Goal: Subscribe to service/newsletter

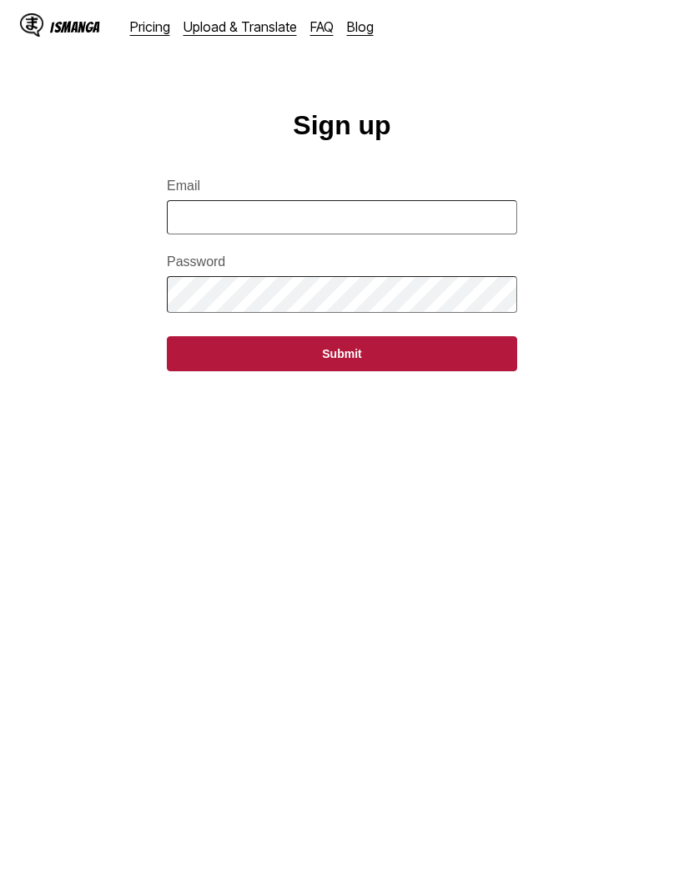
click at [440, 224] on input "Email" at bounding box center [342, 217] width 350 height 34
type input "**********"
click at [450, 370] on button "Submit" at bounding box center [342, 353] width 350 height 35
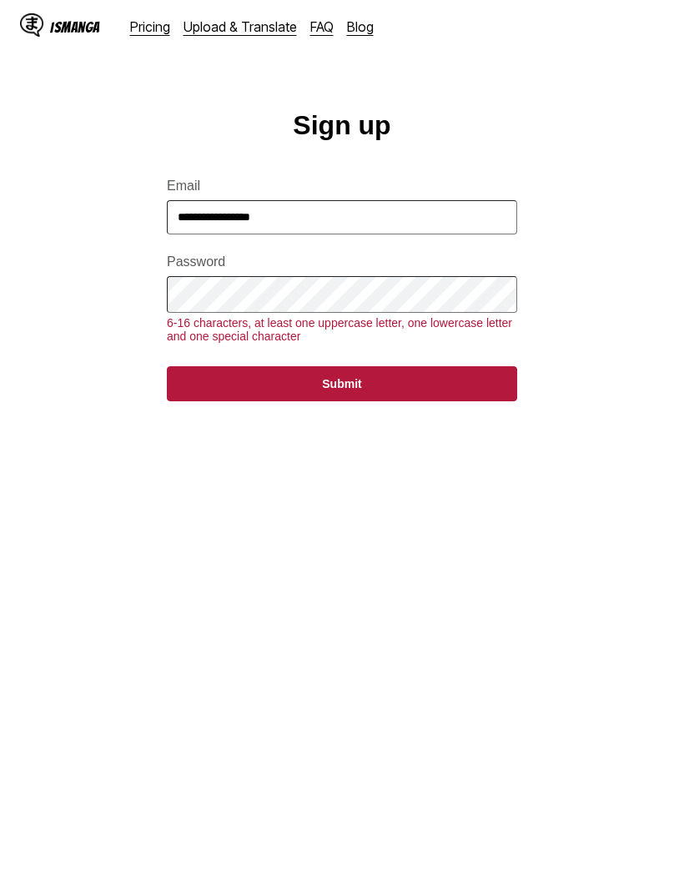
click at [449, 395] on button "Submit" at bounding box center [342, 383] width 350 height 35
click at [450, 394] on button "Submit" at bounding box center [342, 383] width 350 height 35
click at [350, 398] on button "Submit" at bounding box center [342, 383] width 350 height 35
click at [67, 26] on div "IsManga" at bounding box center [75, 27] width 50 height 16
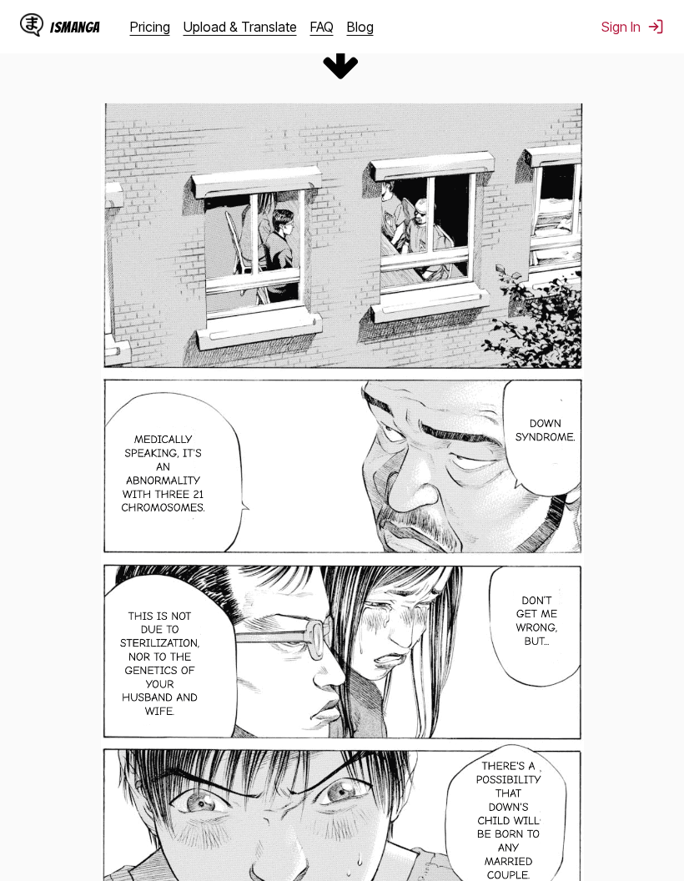
scroll to position [1967, 0]
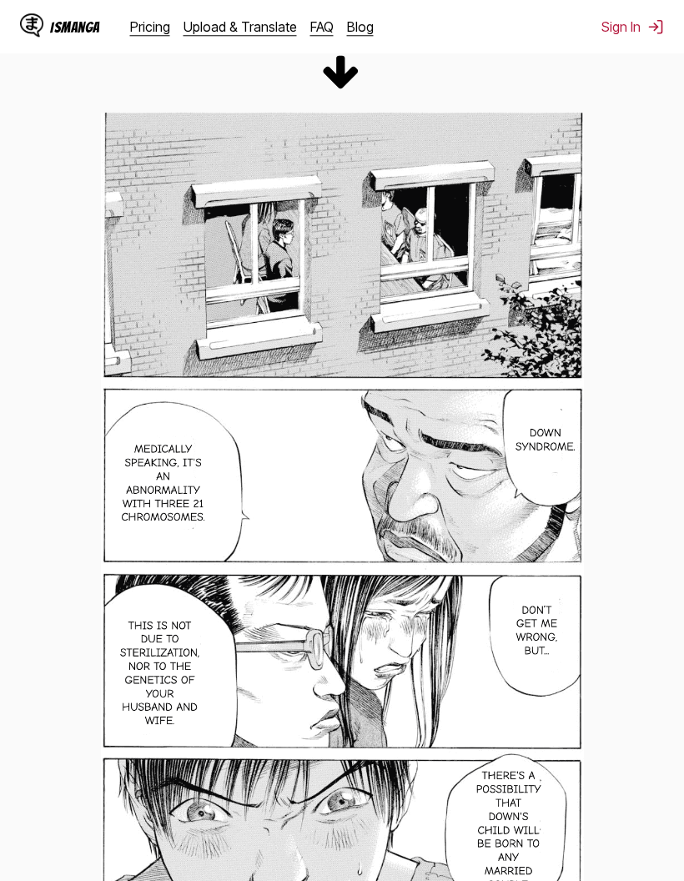
click at [143, 33] on link "Pricing" at bounding box center [150, 26] width 40 height 17
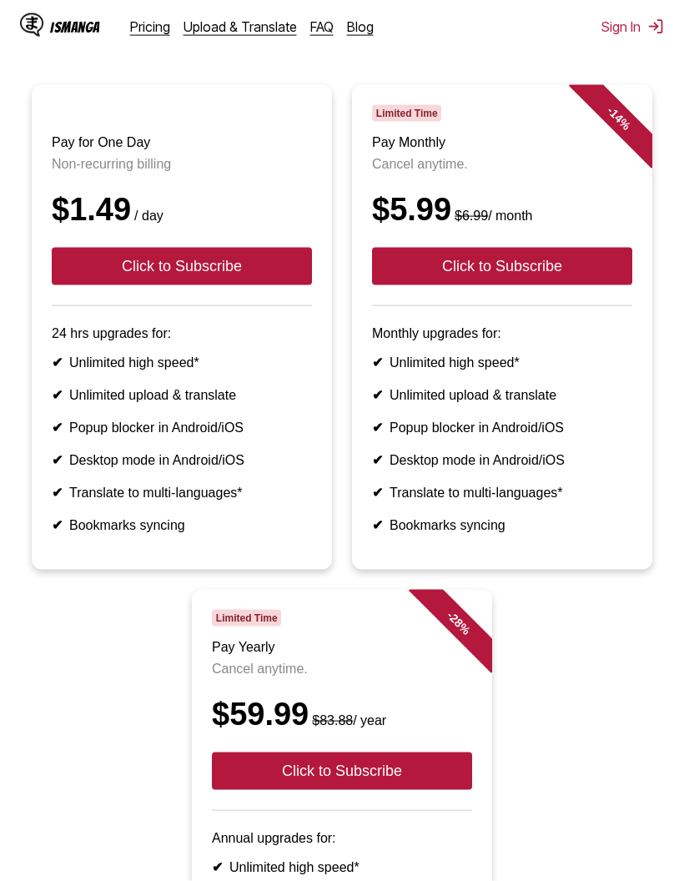
scroll to position [132, 0]
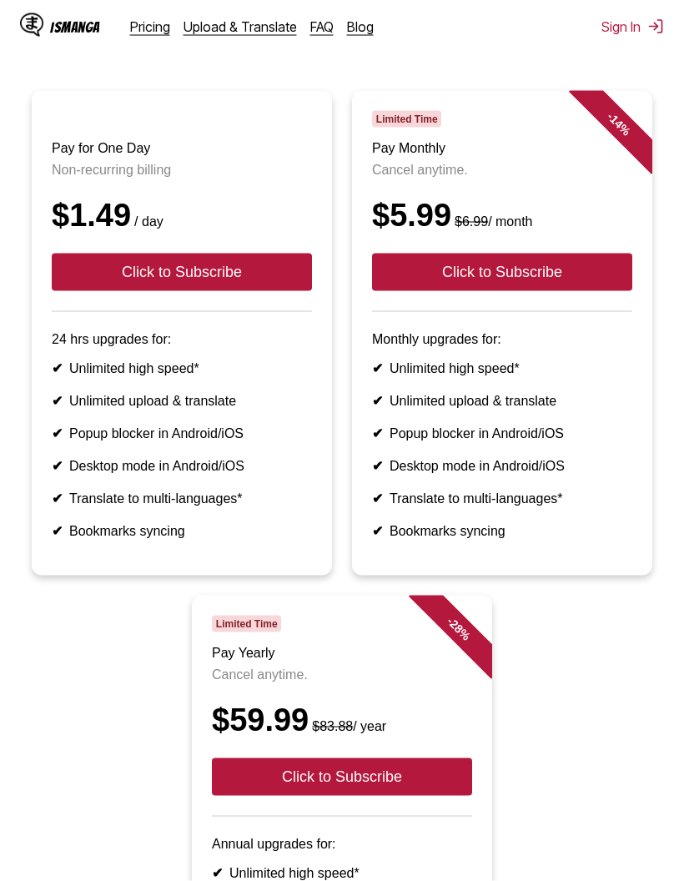
click at [570, 286] on button "Click to Subscribe" at bounding box center [502, 272] width 260 height 38
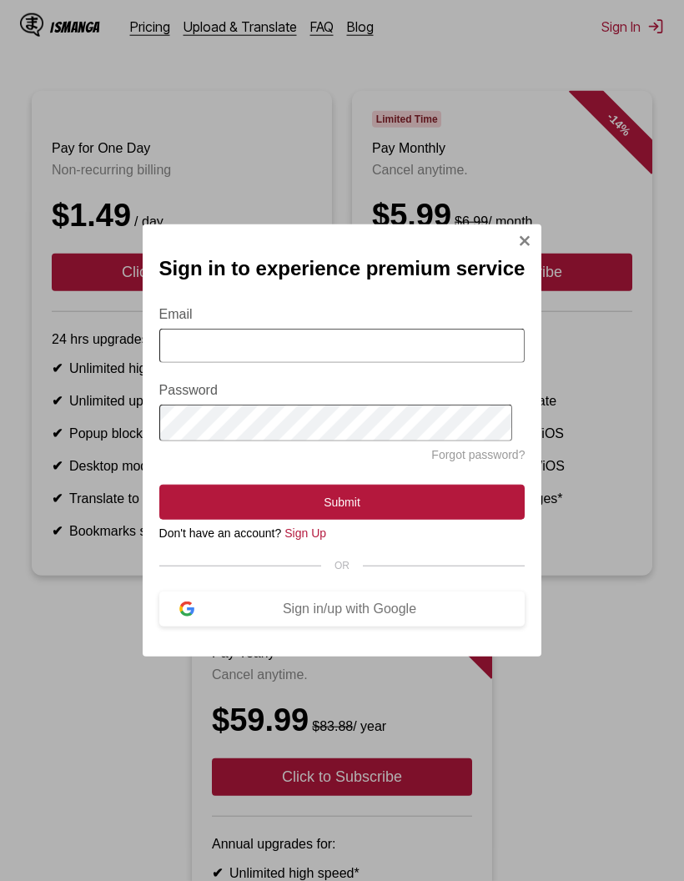
click at [422, 616] on div "Sign in/up with Google" at bounding box center [349, 608] width 311 height 15
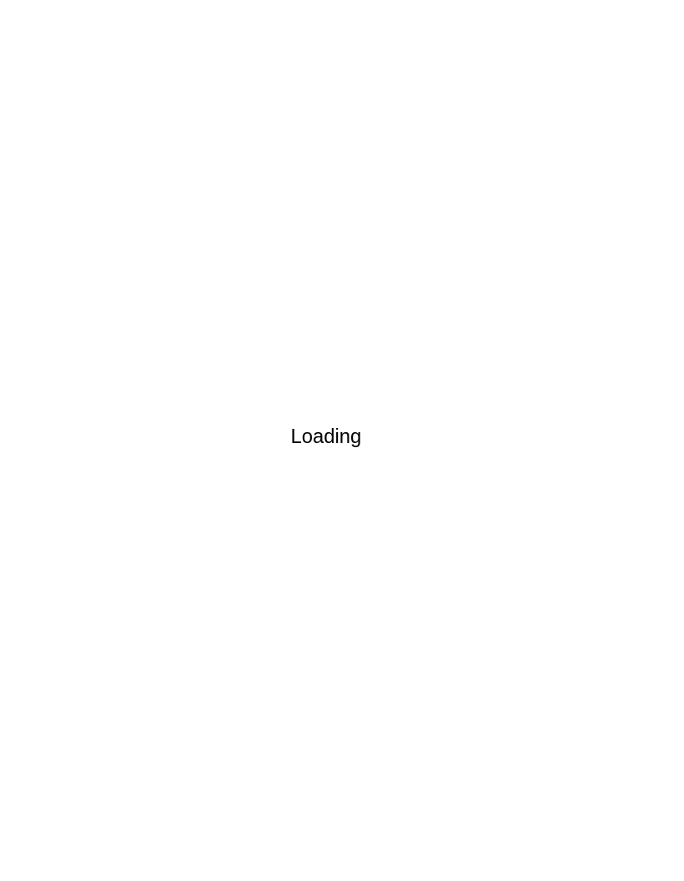
scroll to position [71, 0]
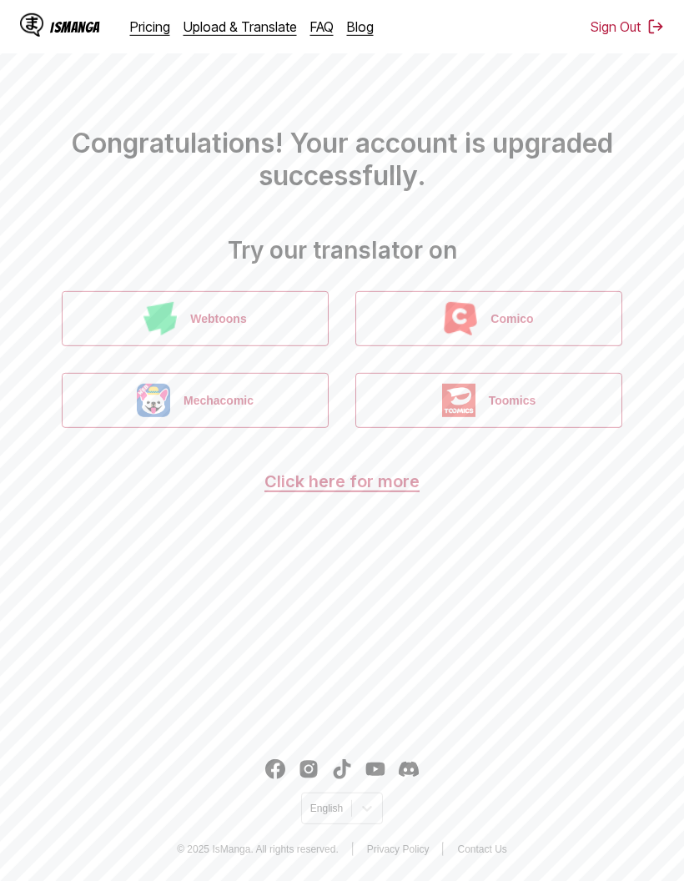
scroll to position [71, 0]
